Goal: Information Seeking & Learning: Learn about a topic

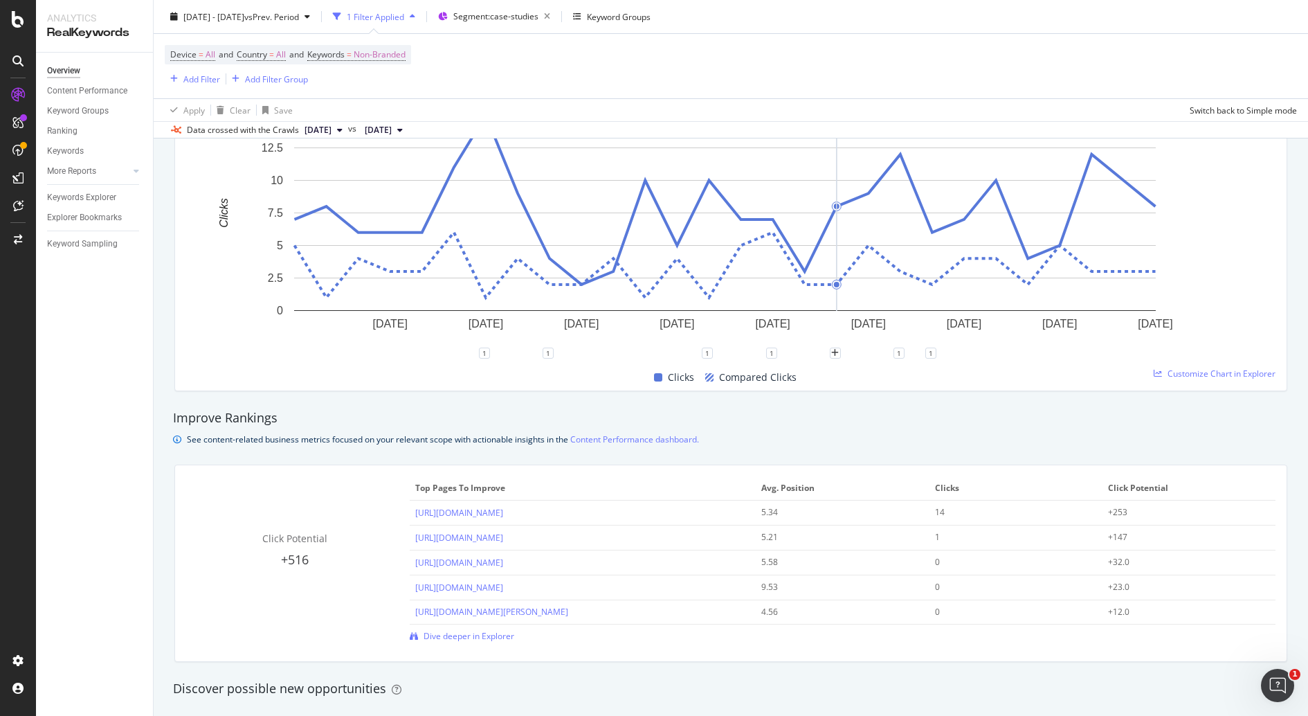
scroll to position [672, 0]
click at [260, 549] on div "Click Potential +516" at bounding box center [295, 552] width 218 height 37
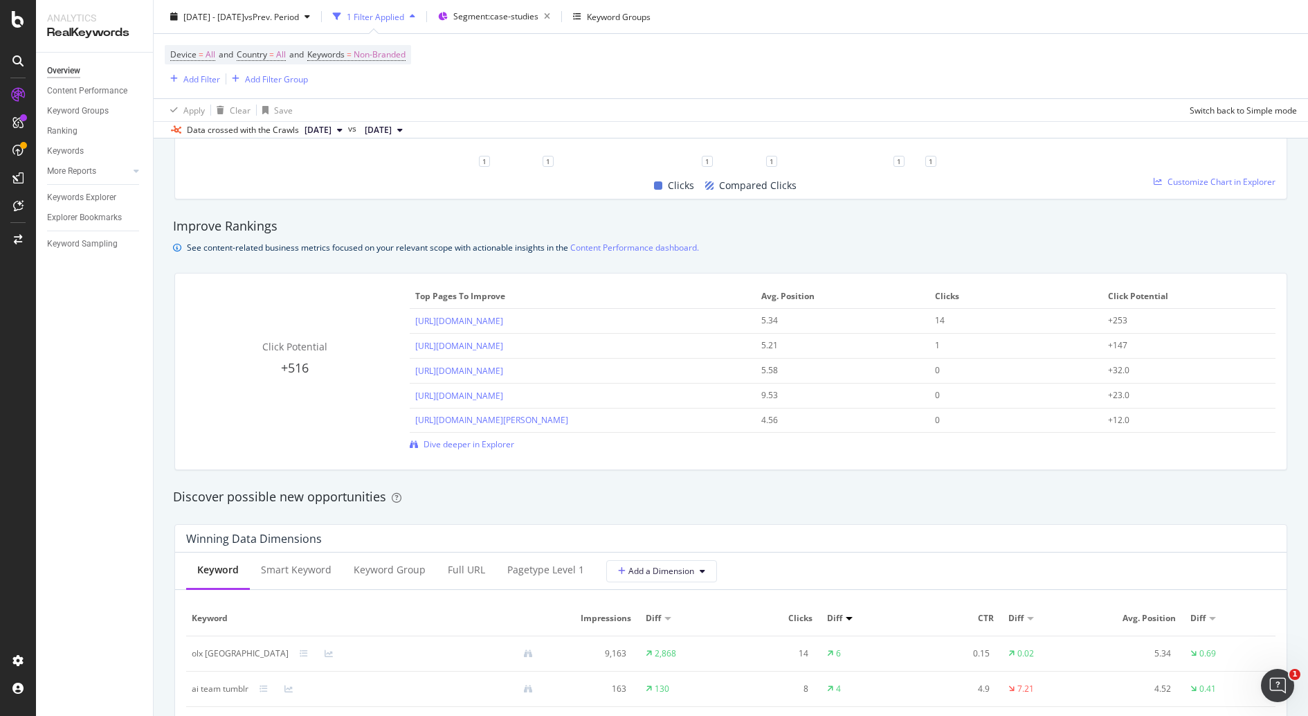
scroll to position [893, 0]
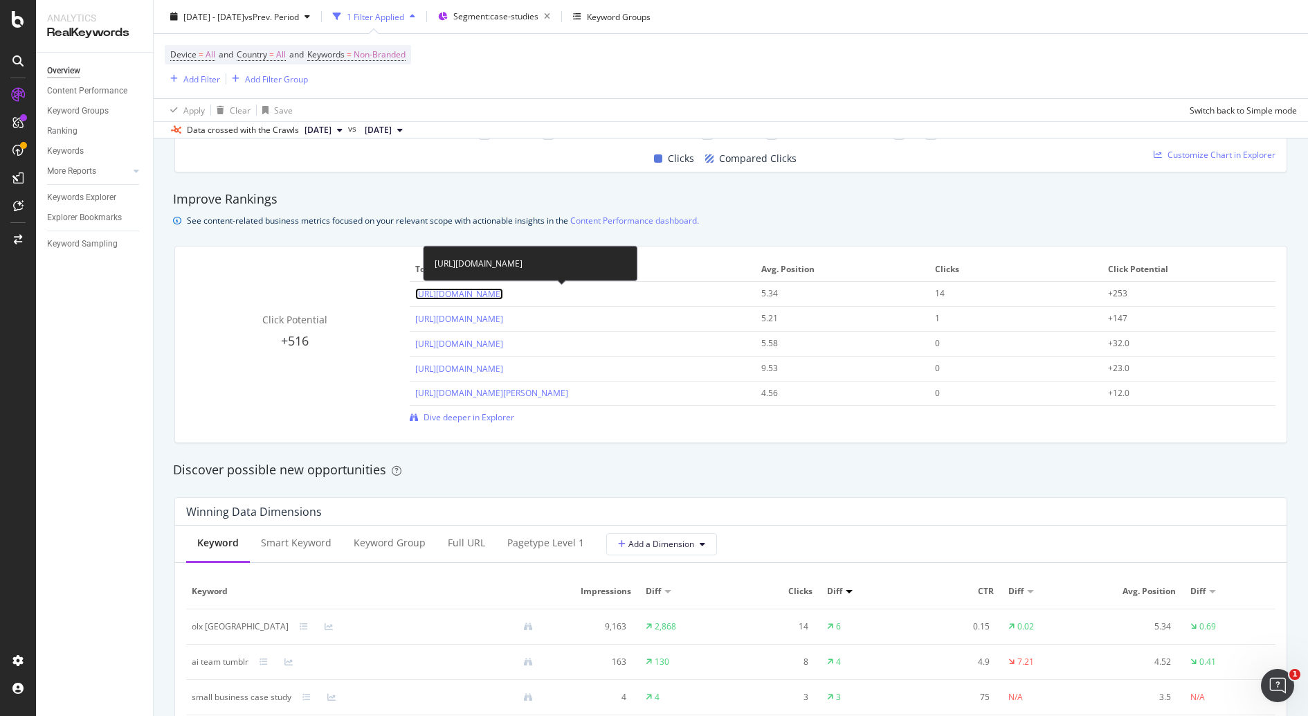
click at [503, 292] on link "https://www.hubspot.com/case-studies/olx-romania-increased-business-user-adopti…" at bounding box center [459, 294] width 88 height 12
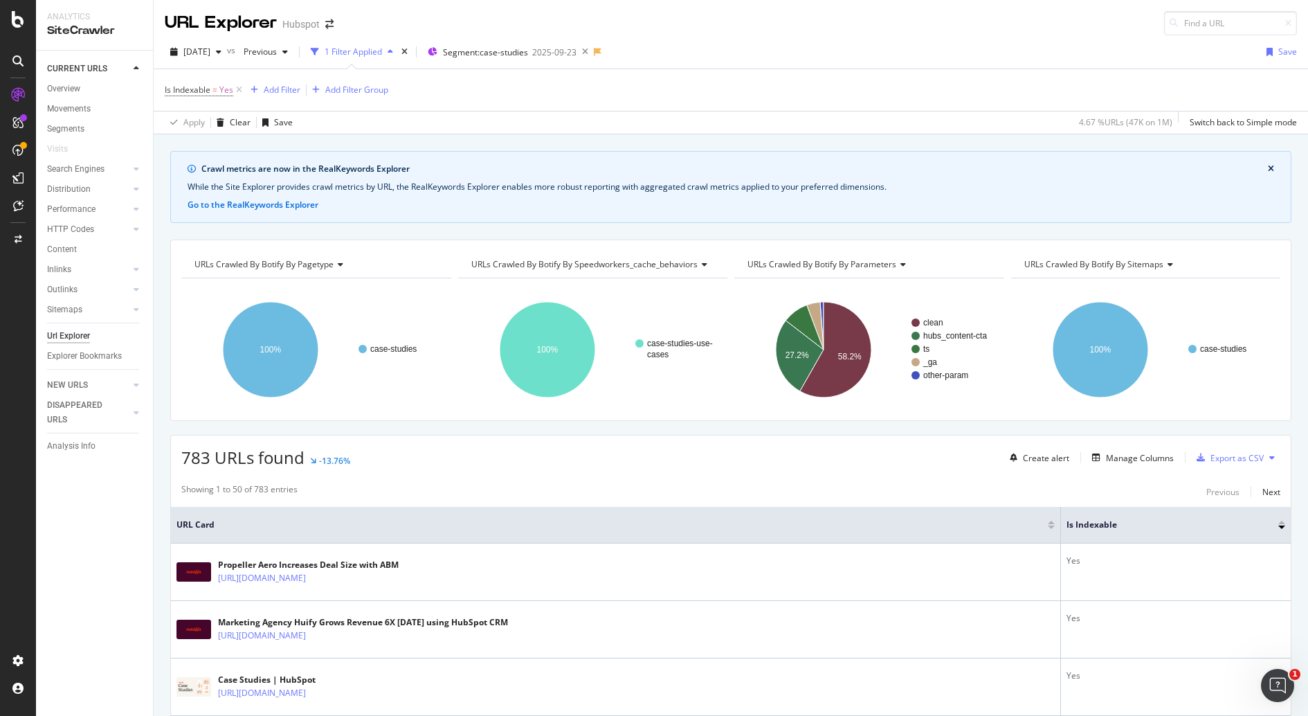
scroll to position [250, 0]
